Goal: Information Seeking & Learning: Learn about a topic

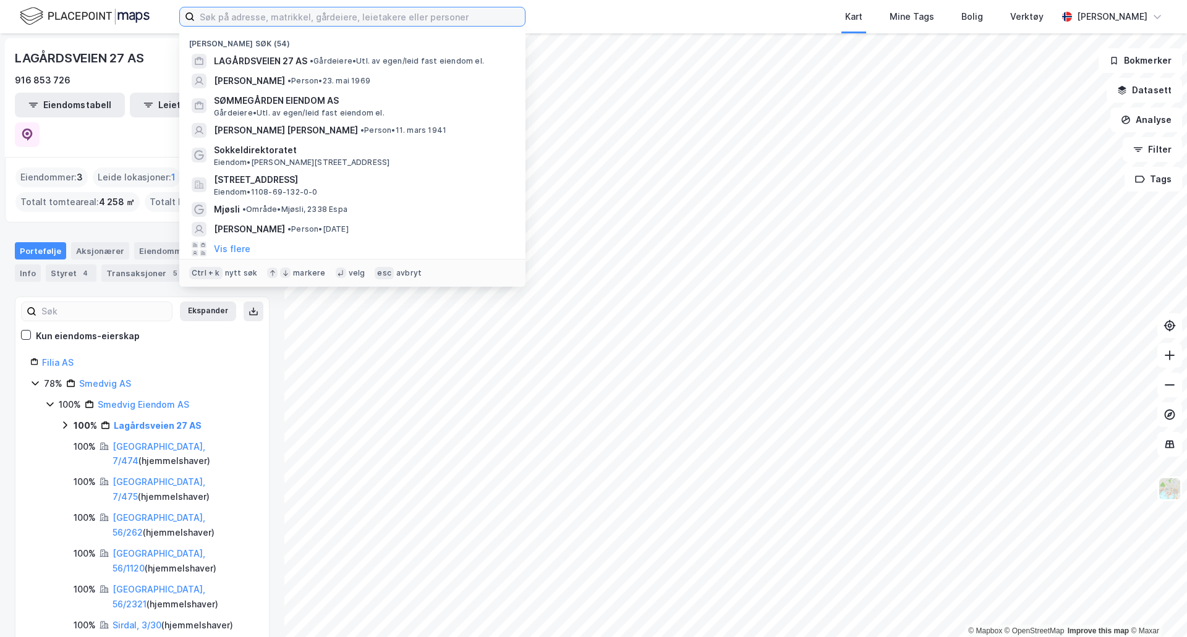
click at [302, 17] on input at bounding box center [360, 16] width 330 height 19
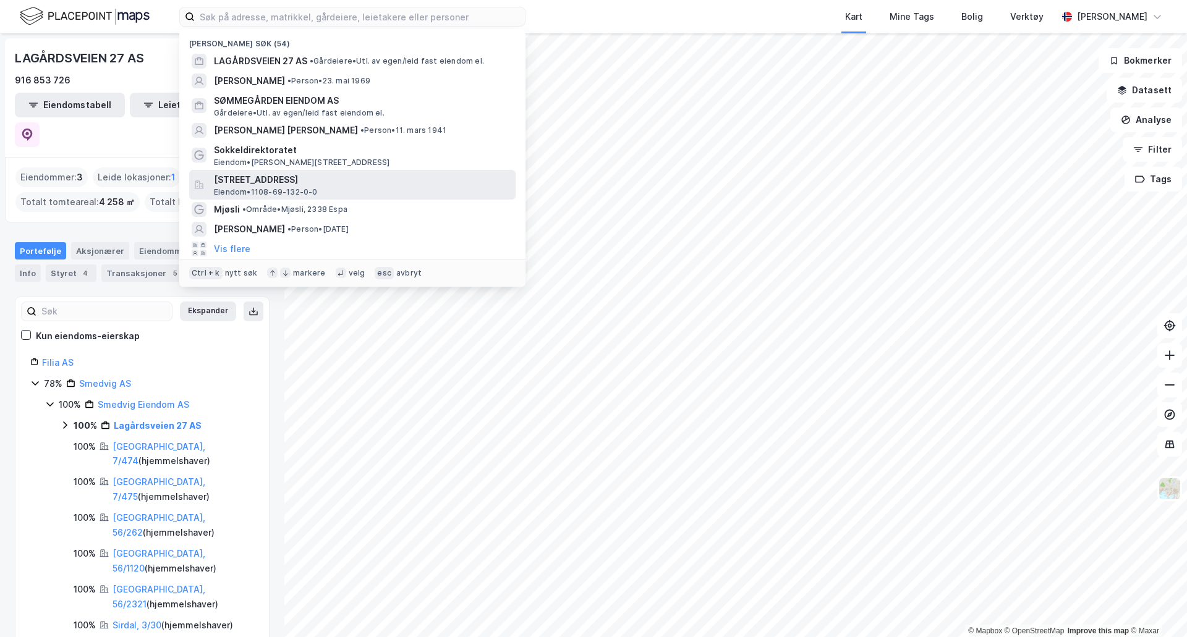
click at [234, 174] on span "[STREET_ADDRESS]" at bounding box center [362, 179] width 297 height 15
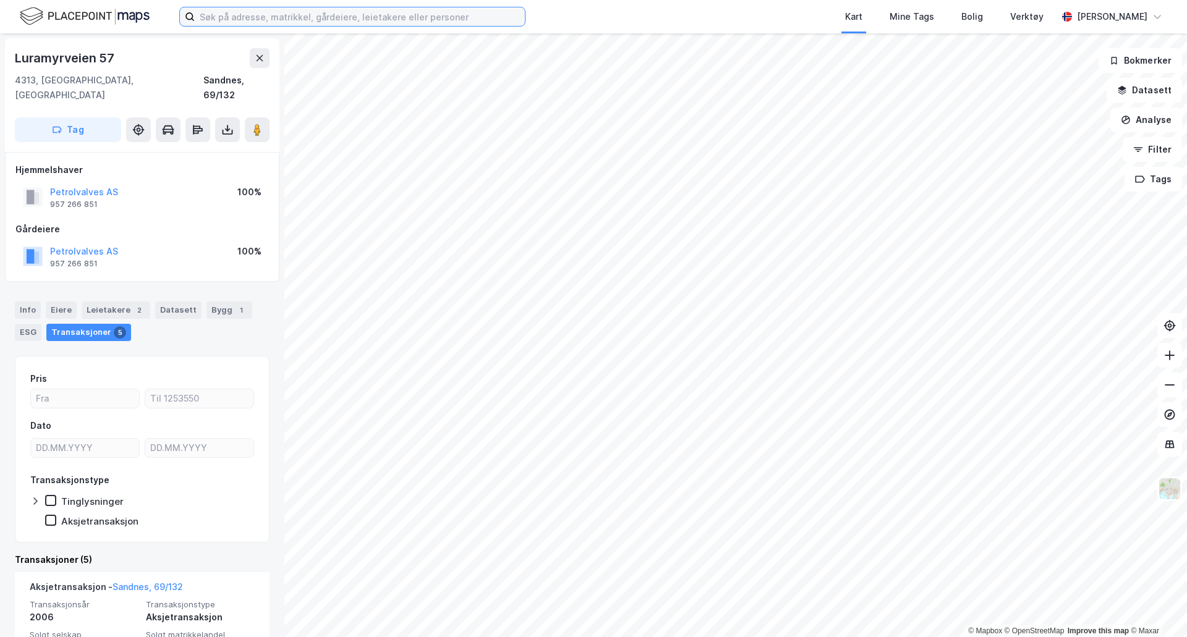
click at [330, 22] on input at bounding box center [360, 16] width 330 height 19
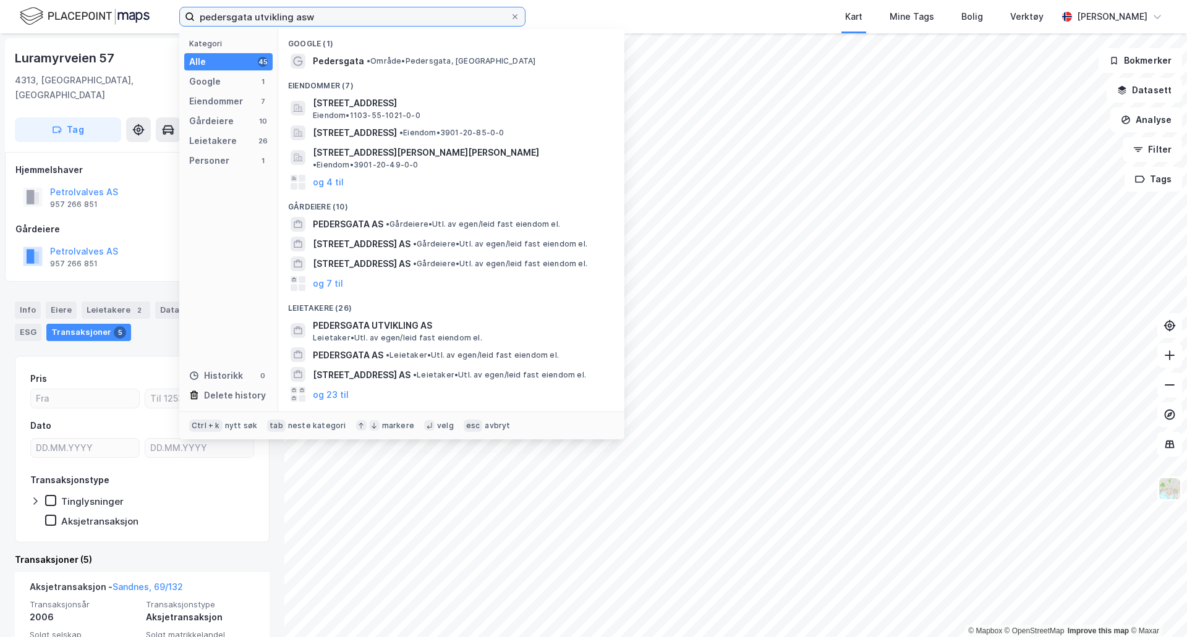
type input "pedersgata utvikling asw"
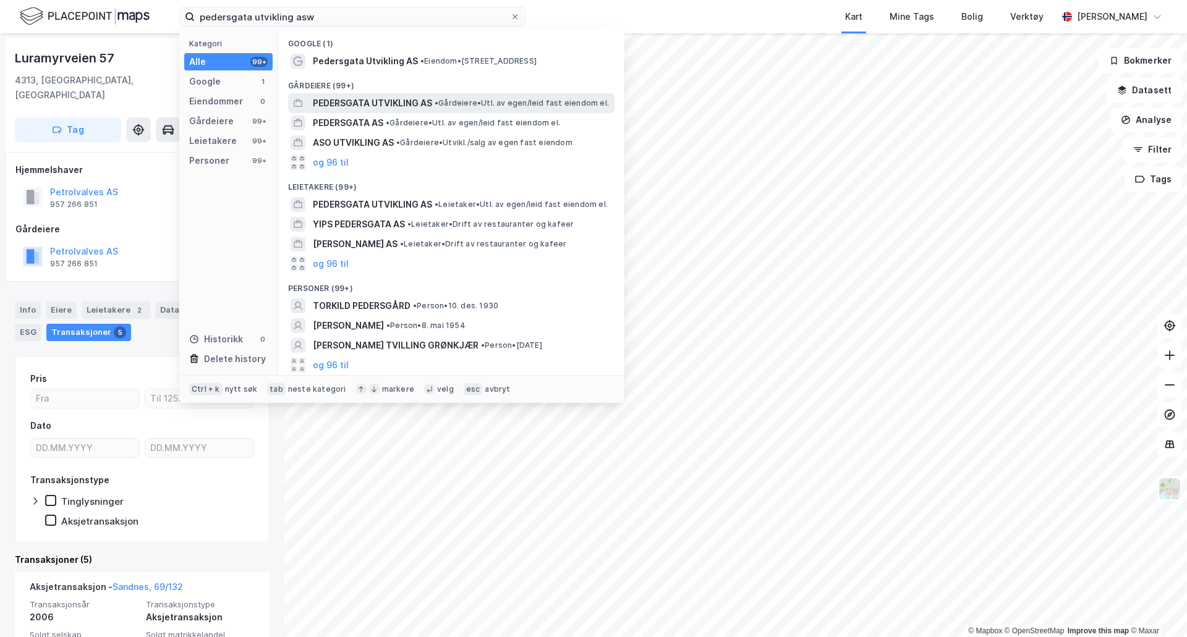
click at [336, 106] on span "PEDERSGATA UTVIKLING AS" at bounding box center [372, 103] width 119 height 15
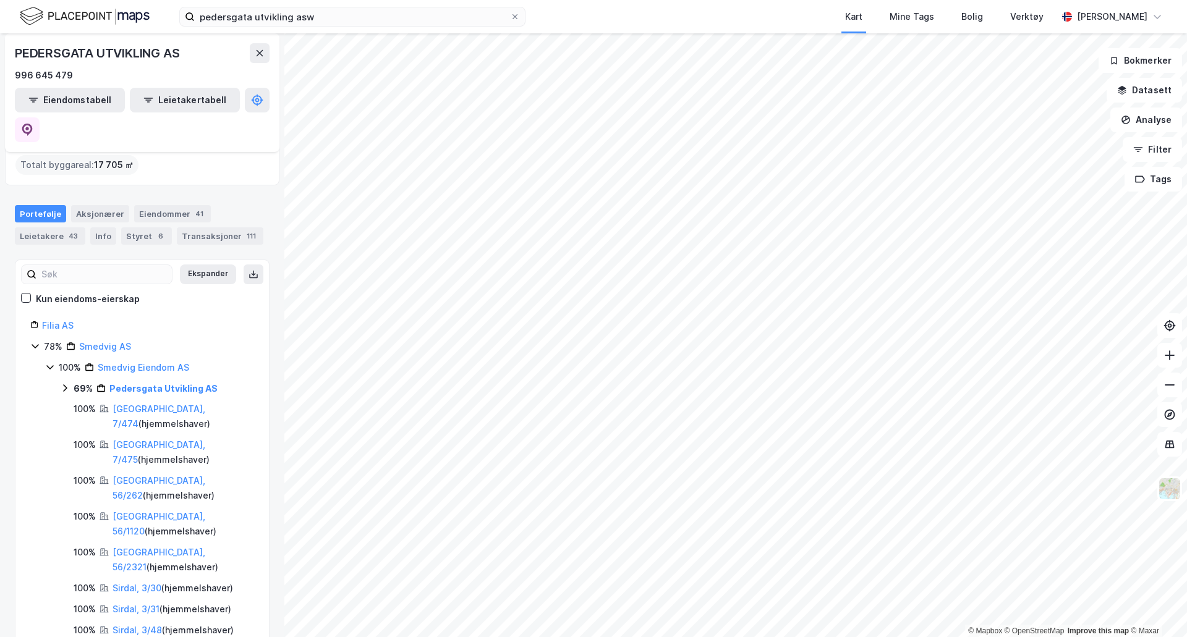
scroll to position [124, 0]
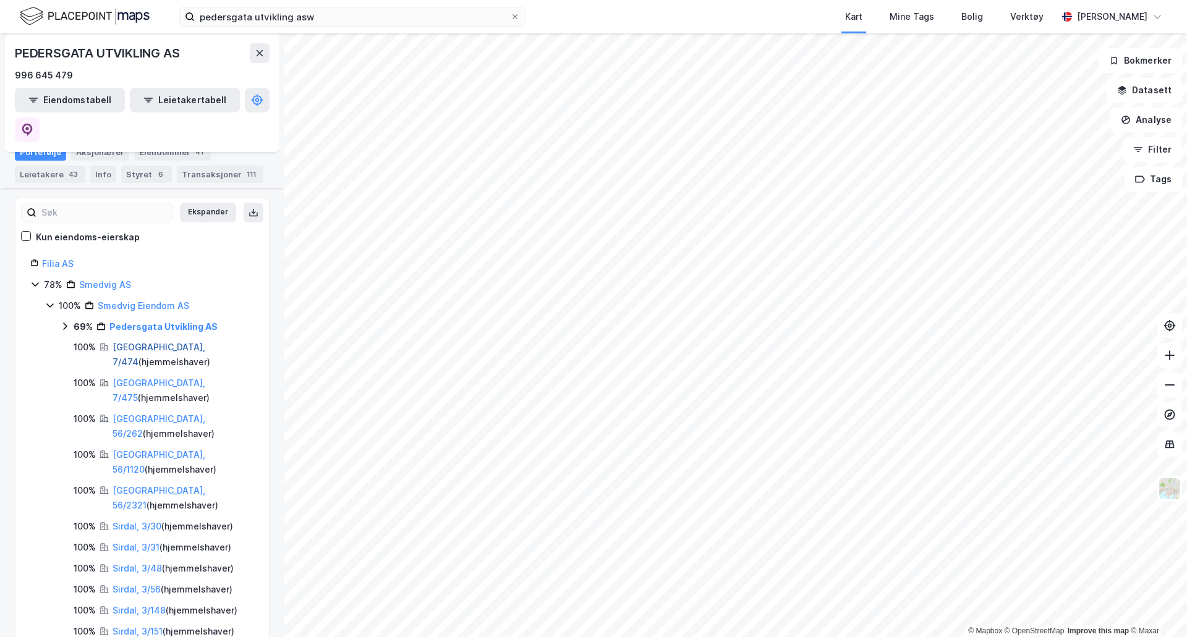
click at [129, 342] on link "[GEOGRAPHIC_DATA], 7/474" at bounding box center [158, 354] width 93 height 25
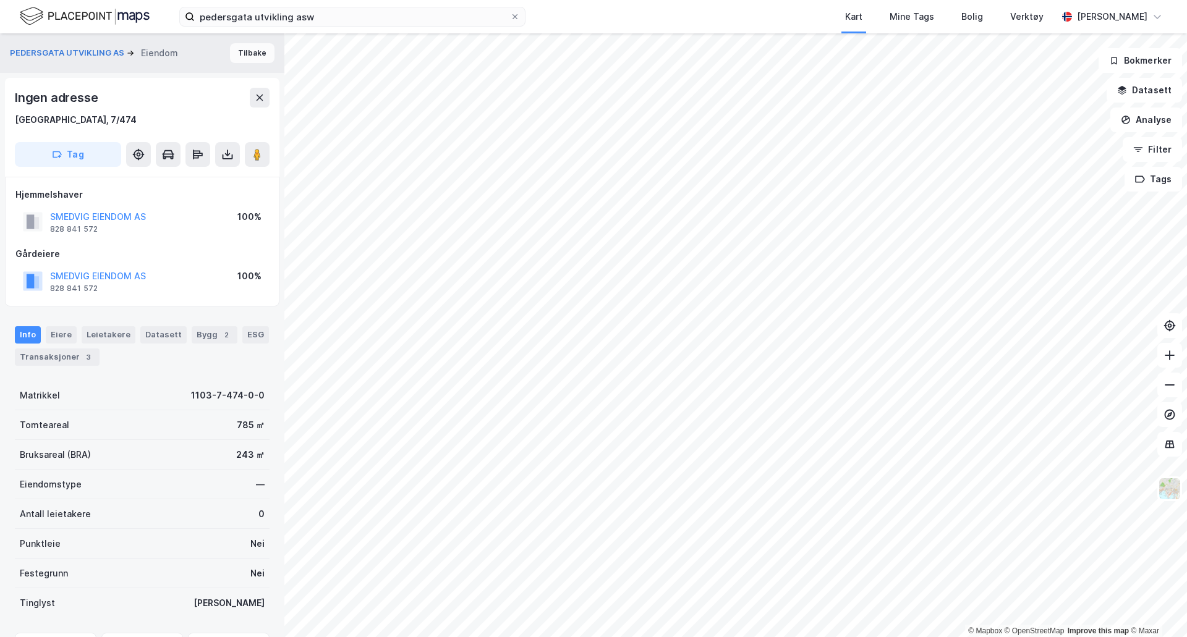
click at [230, 53] on button "Tilbake" at bounding box center [252, 53] width 44 height 20
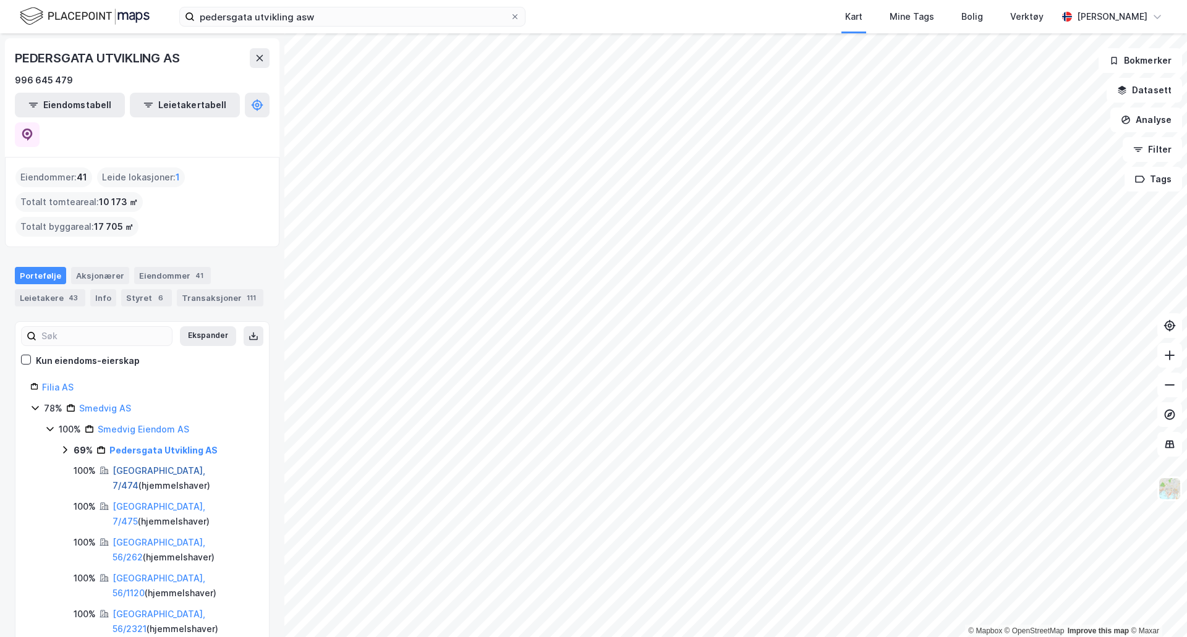
click at [132, 465] on link "[GEOGRAPHIC_DATA], 7/474" at bounding box center [158, 477] width 93 height 25
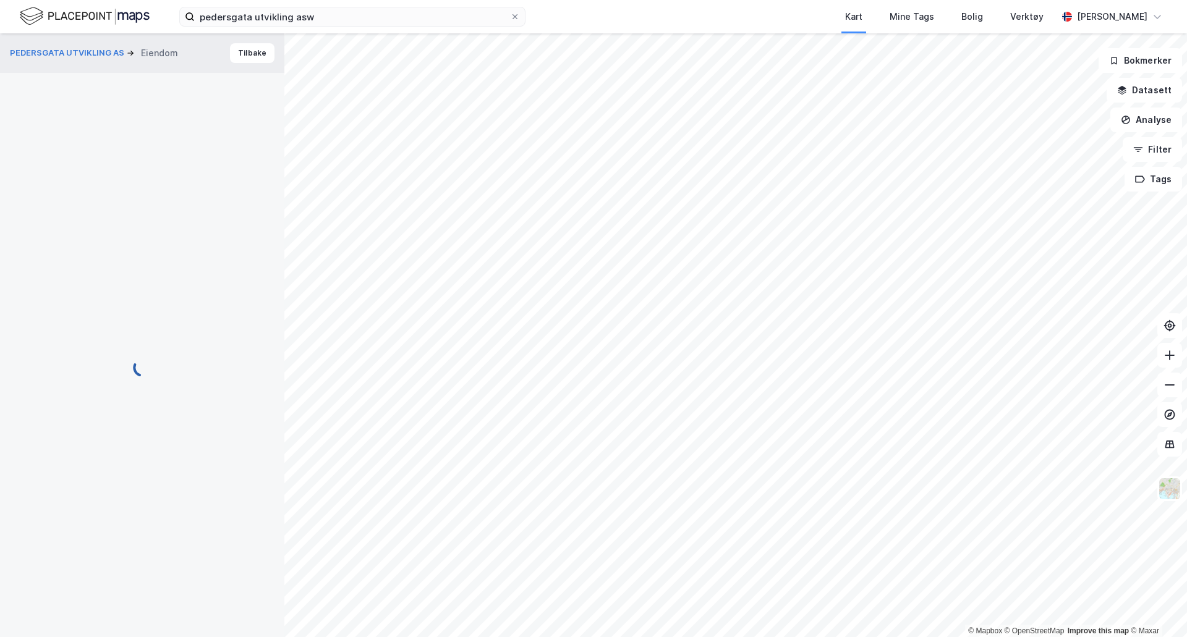
scroll to position [1, 0]
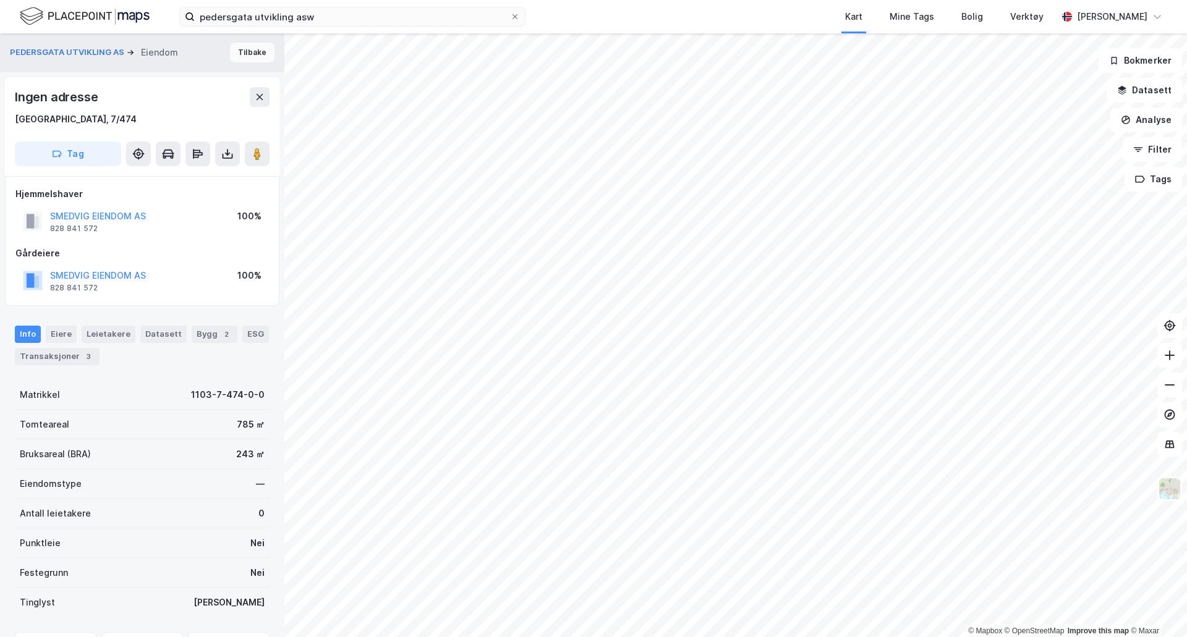
click at [237, 47] on button "Tilbake" at bounding box center [252, 53] width 44 height 20
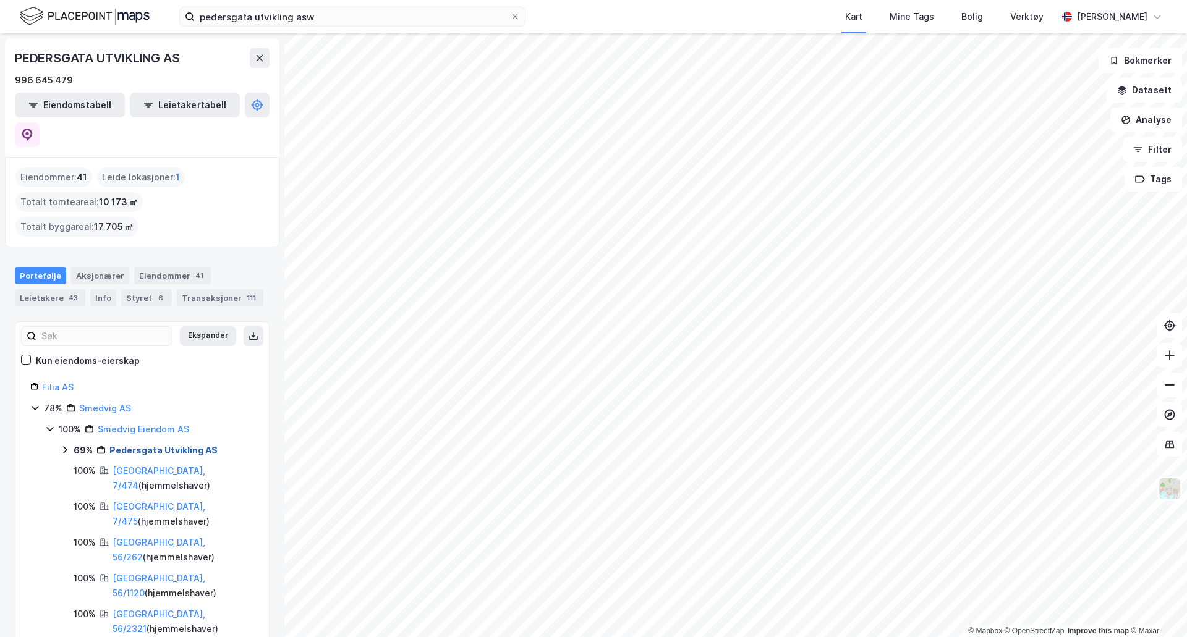
click at [119, 445] on link "Pedersgata Utvikling AS" at bounding box center [163, 450] width 108 height 11
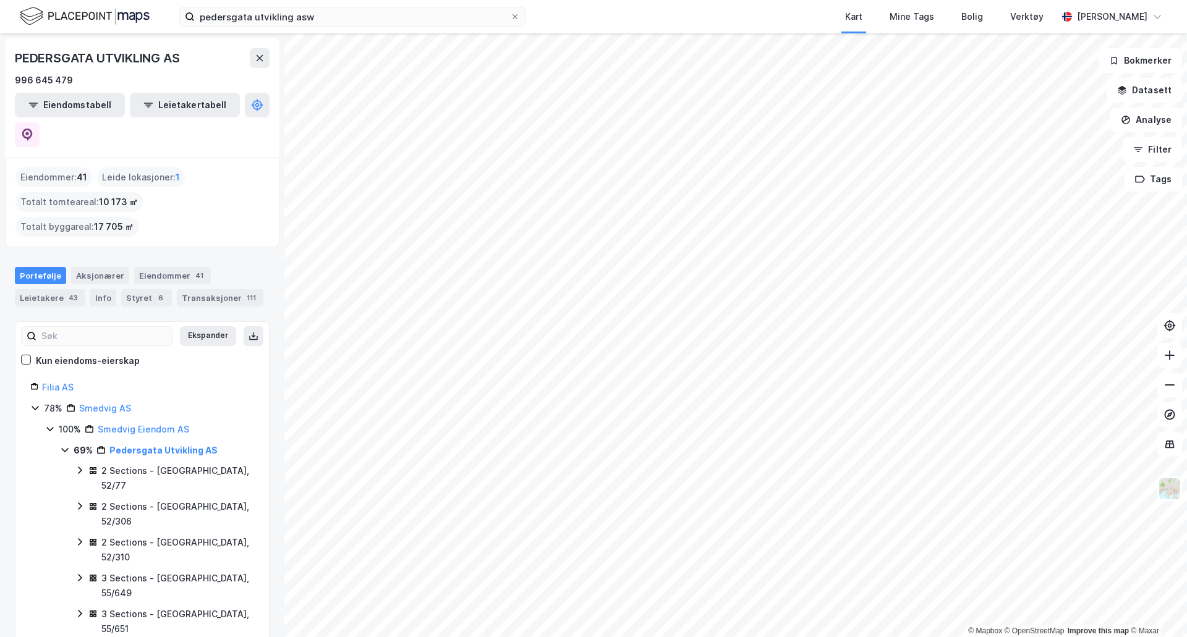
click at [156, 464] on div "2 Sections - [GEOGRAPHIC_DATA], 52/77" at bounding box center [177, 479] width 153 height 30
click at [163, 499] on div "[GEOGRAPHIC_DATA], 52/77/0/1 ( hjemmelshaver )" at bounding box center [199, 514] width 114 height 30
click at [174, 501] on link "[GEOGRAPHIC_DATA], 52/77/0/1" at bounding box center [188, 513] width 93 height 25
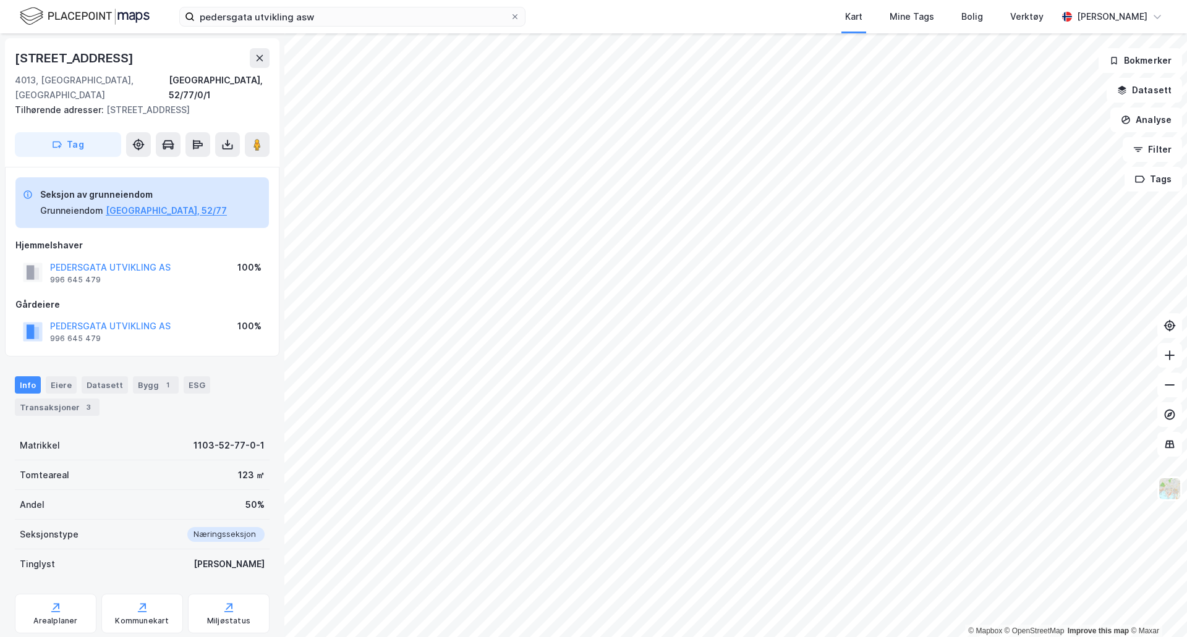
scroll to position [61, 0]
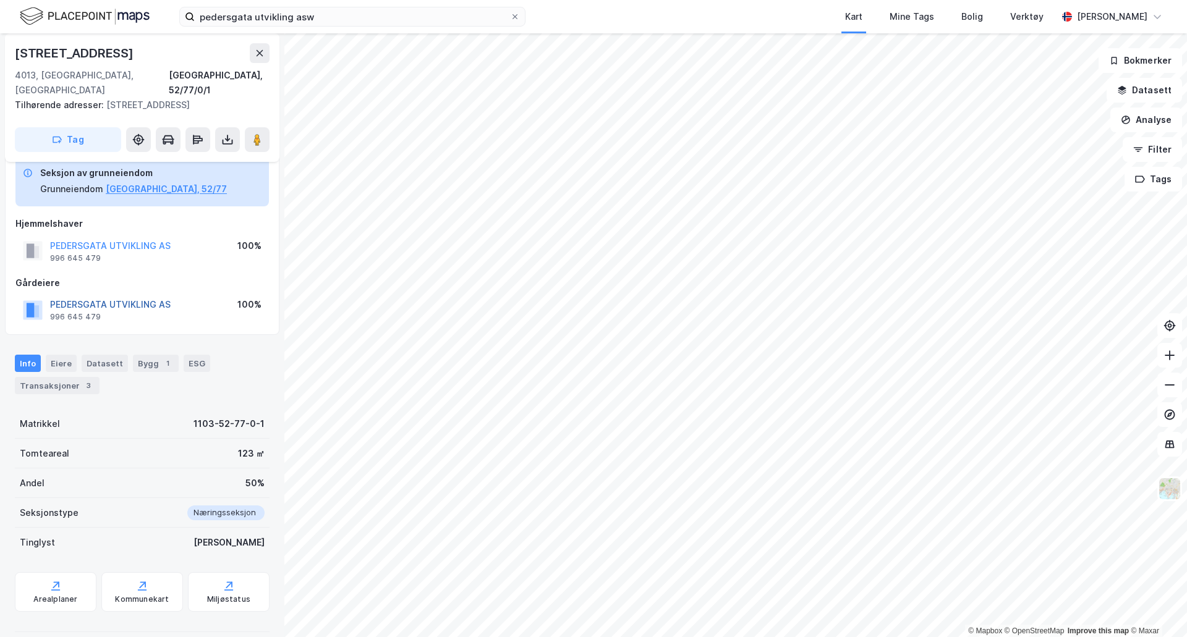
click at [0, 0] on button "PEDERSGATA UTVIKLING AS" at bounding box center [0, 0] width 0 height 0
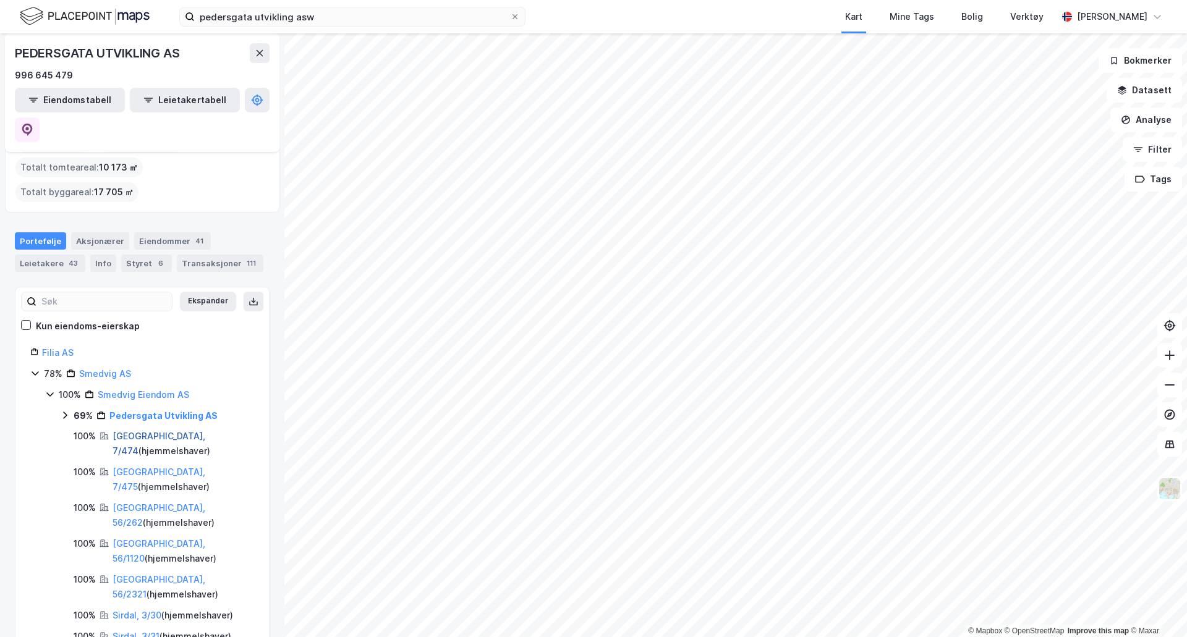
scroll to position [62, 0]
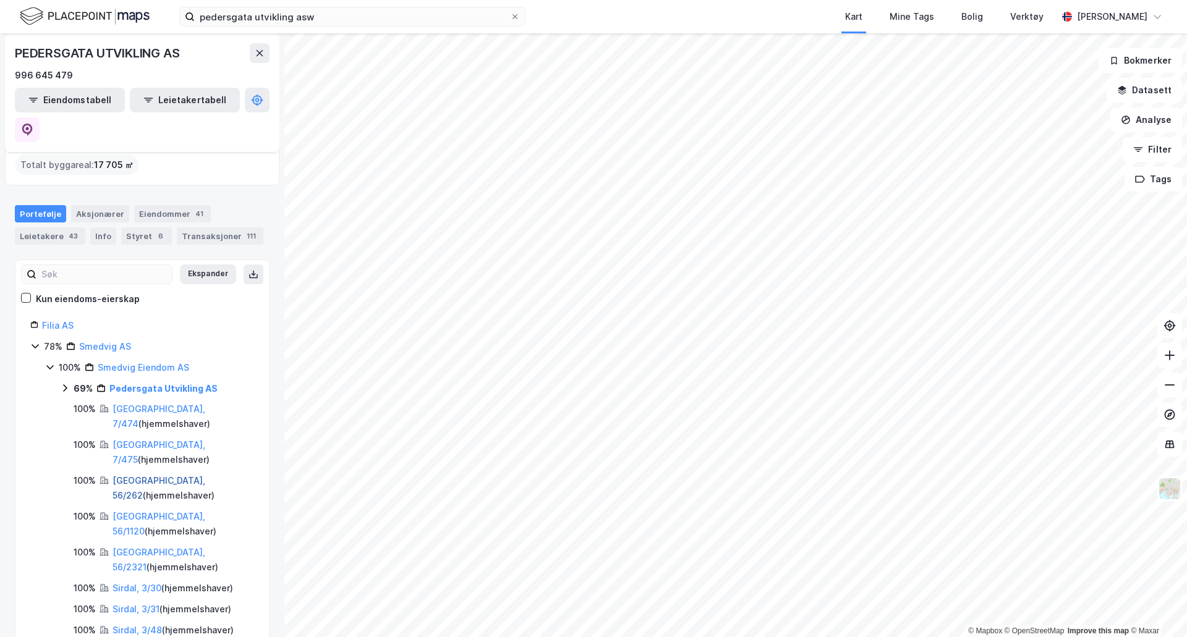
click at [129, 475] on link "[GEOGRAPHIC_DATA], 56/262" at bounding box center [158, 487] width 93 height 25
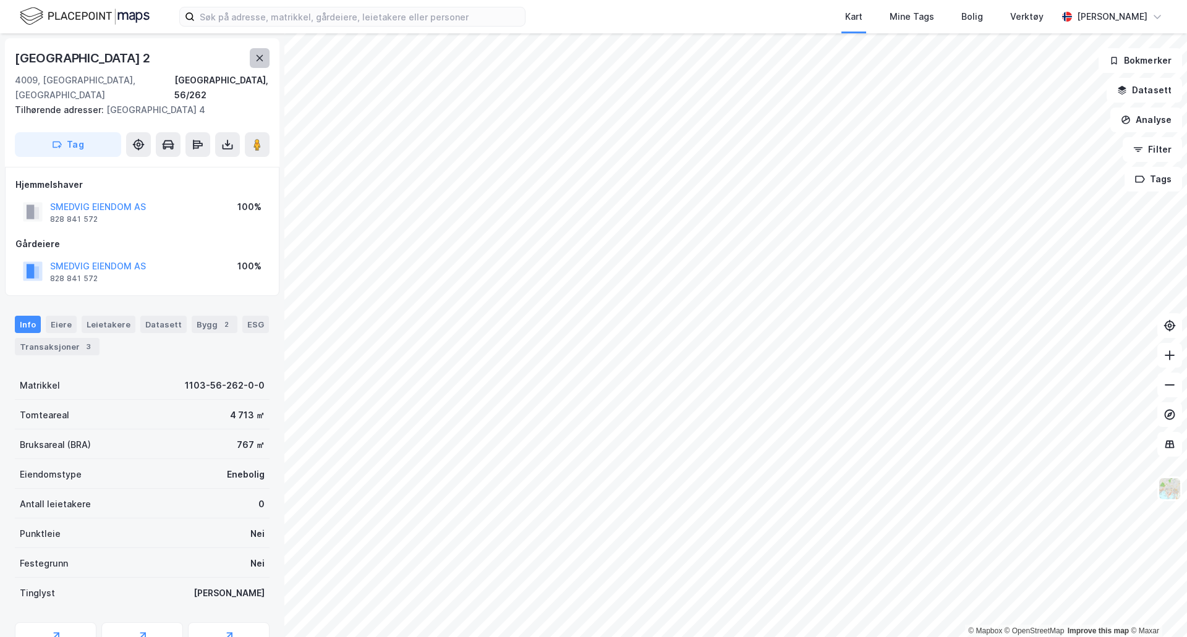
click at [258, 53] on icon at bounding box center [260, 58] width 10 height 10
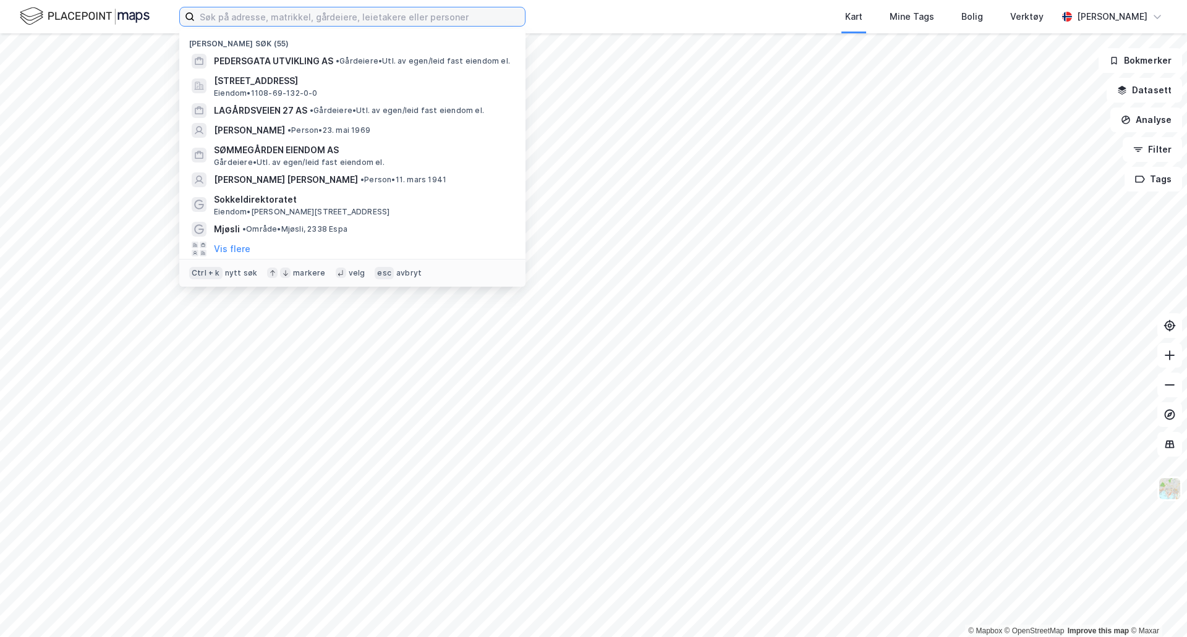
click at [268, 13] on input at bounding box center [360, 16] width 330 height 19
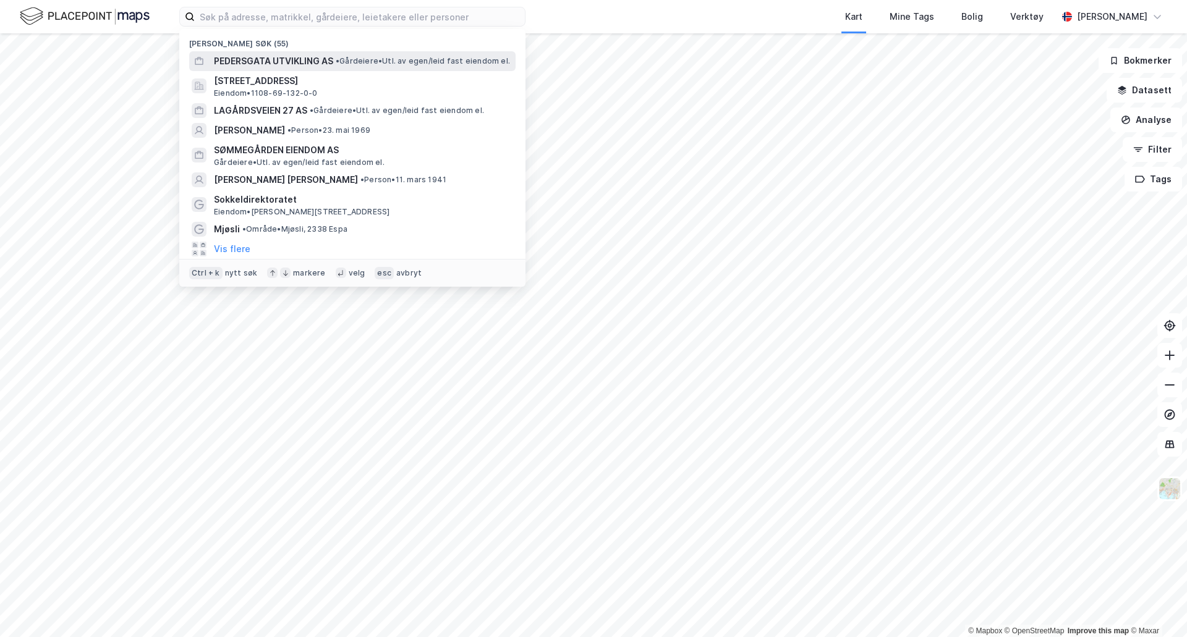
click at [273, 59] on span "PEDERSGATA UTVIKLING AS" at bounding box center [273, 61] width 119 height 15
